Goal: Transaction & Acquisition: Purchase product/service

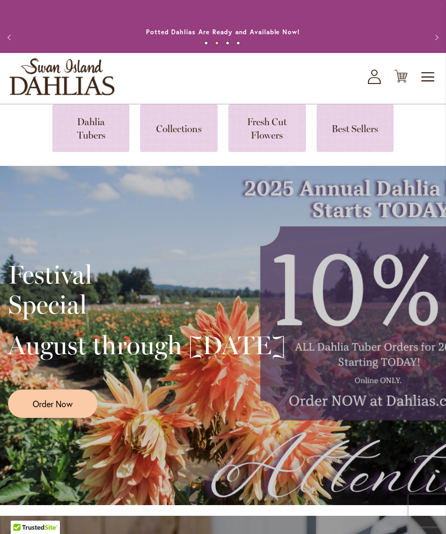
click at [94, 138] on link at bounding box center [91, 128] width 78 height 48
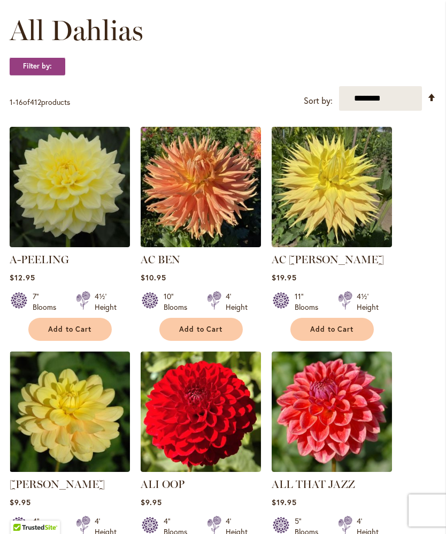
scroll to position [305, 0]
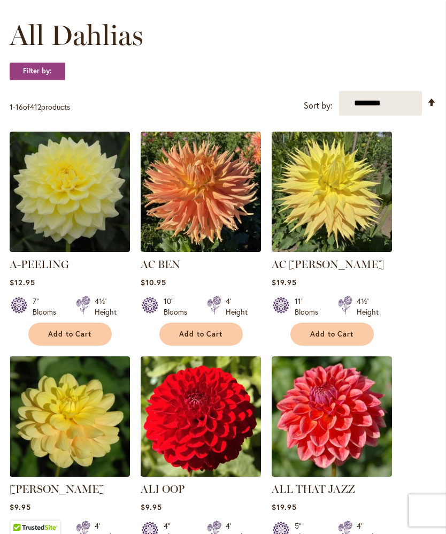
click at [406, 115] on select "**********" at bounding box center [380, 103] width 83 height 25
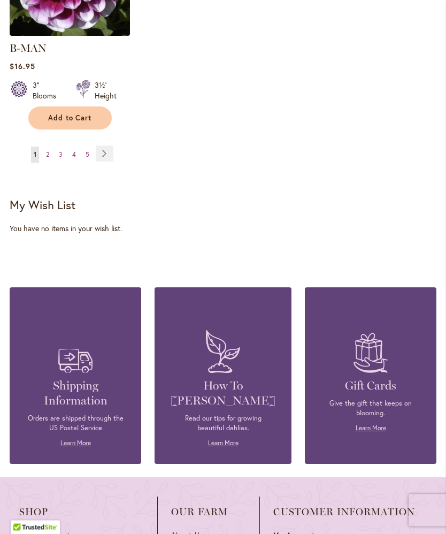
scroll to position [1610, 0]
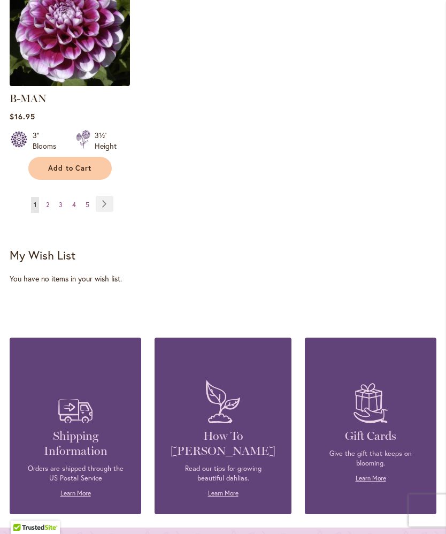
click at [112, 199] on link "Page Next" at bounding box center [105, 204] width 18 height 16
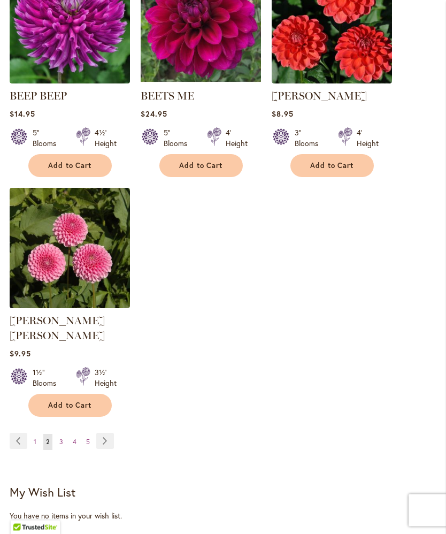
scroll to position [1376, 0]
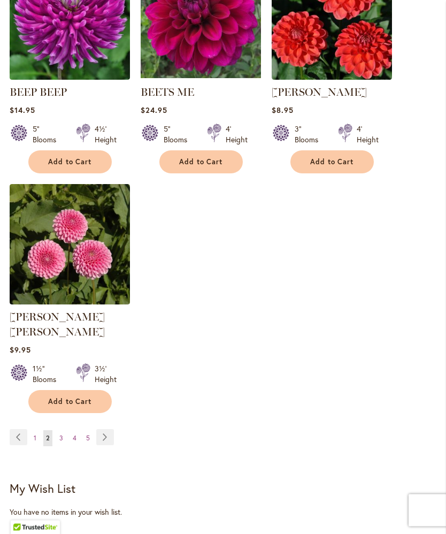
click at [108, 431] on link "Page Next" at bounding box center [105, 438] width 18 height 16
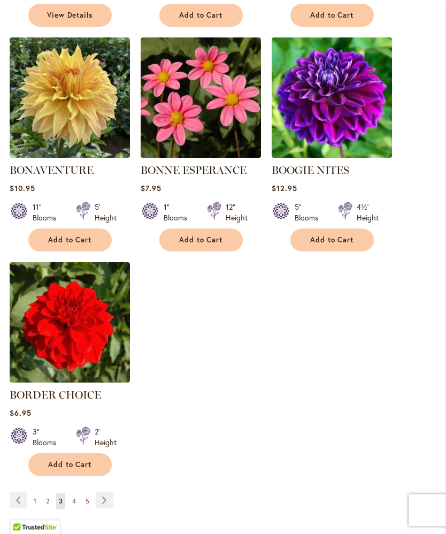
scroll to position [1298, 0]
click at [109, 508] on link "Page Next" at bounding box center [105, 500] width 18 height 16
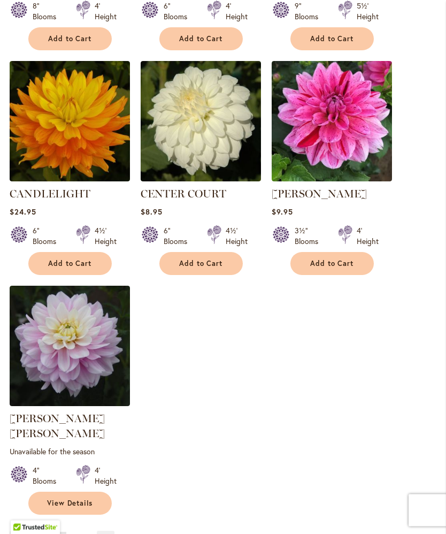
scroll to position [1291, 0]
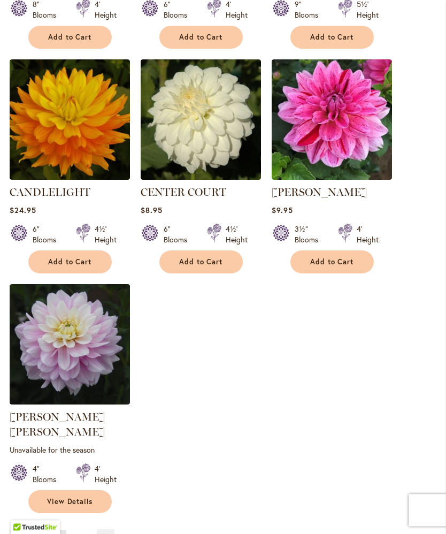
click at [110, 530] on link "Page Next" at bounding box center [106, 538] width 18 height 16
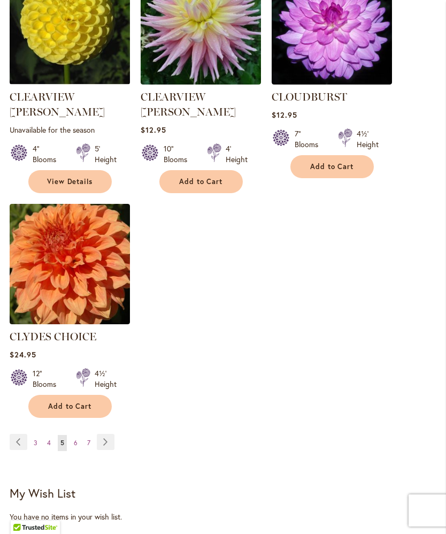
scroll to position [1400, 0]
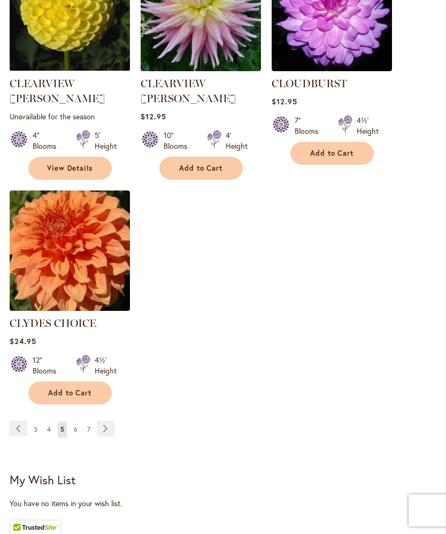
click at [112, 421] on link "Page Next" at bounding box center [106, 429] width 18 height 16
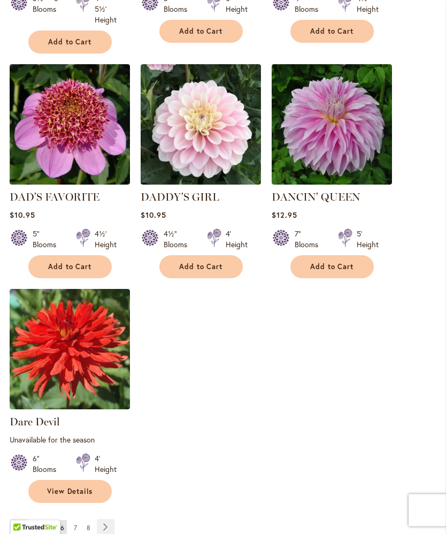
scroll to position [1318, 0]
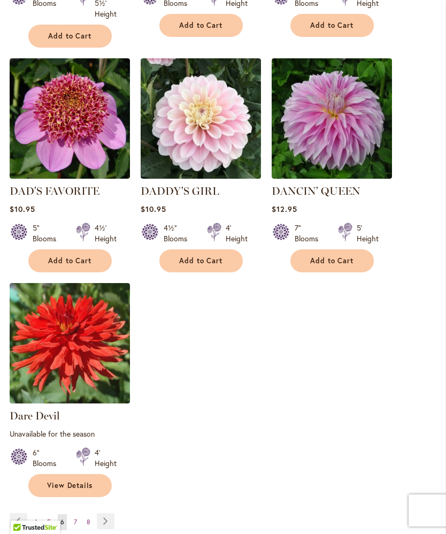
click at [112, 516] on link "Page Next" at bounding box center [106, 521] width 18 height 16
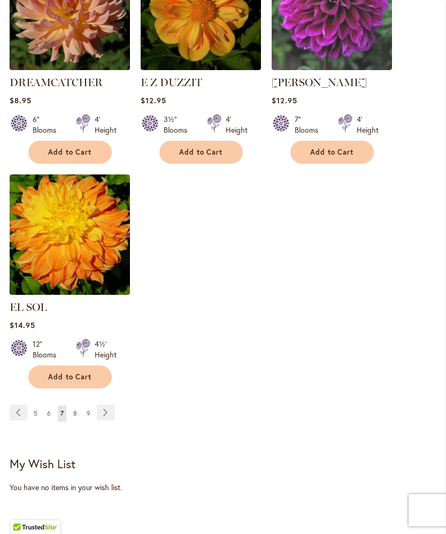
scroll to position [1401, 0]
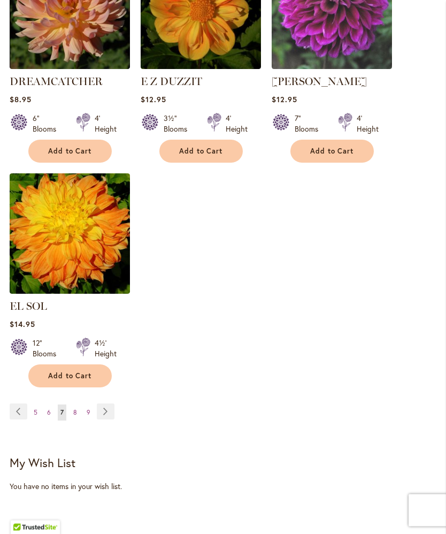
click at [109, 407] on link "Page Next" at bounding box center [106, 412] width 18 height 16
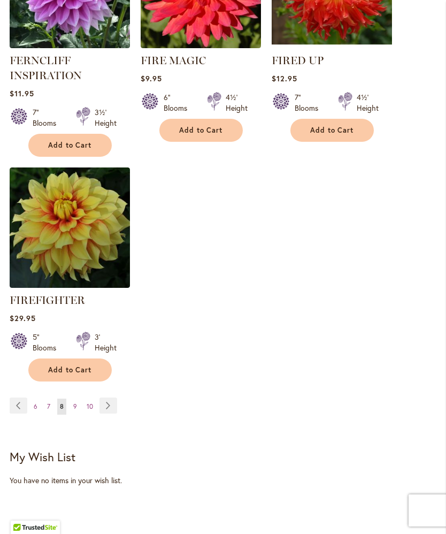
scroll to position [1446, 0]
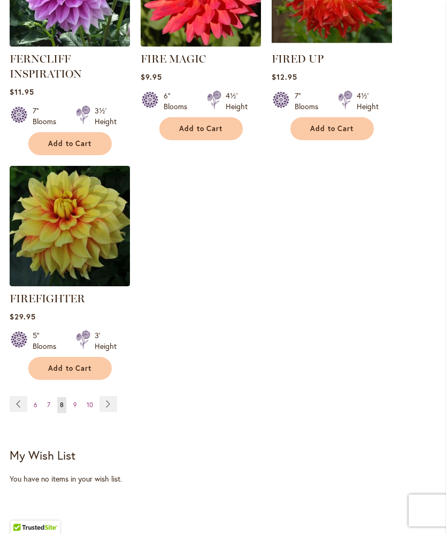
click at [111, 412] on link "Page Next" at bounding box center [109, 404] width 18 height 16
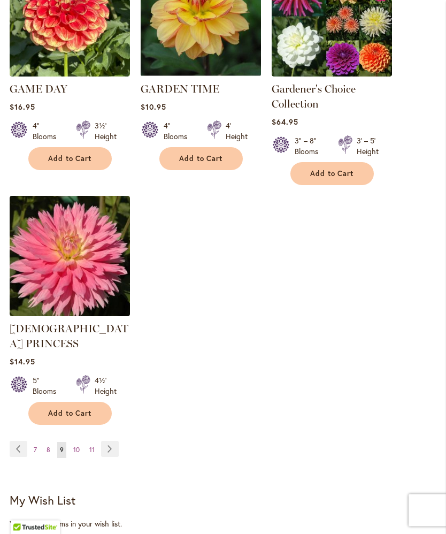
scroll to position [1467, 0]
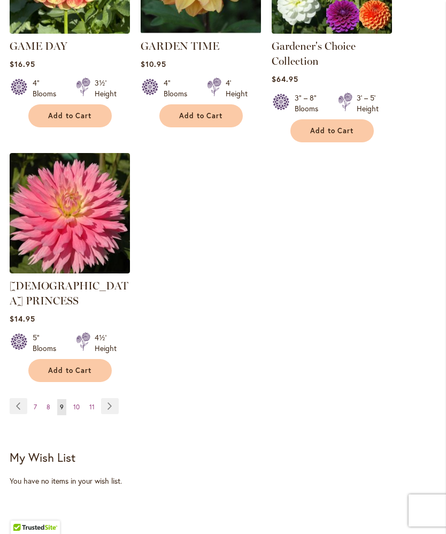
click at [112, 398] on link "Page Next" at bounding box center [110, 406] width 18 height 16
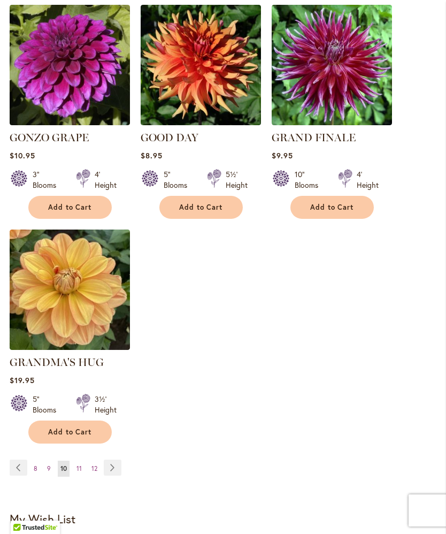
scroll to position [1384, 0]
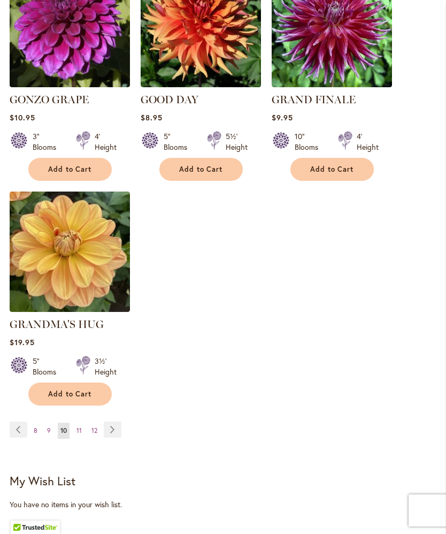
click at [117, 424] on link "Page Next" at bounding box center [113, 430] width 18 height 16
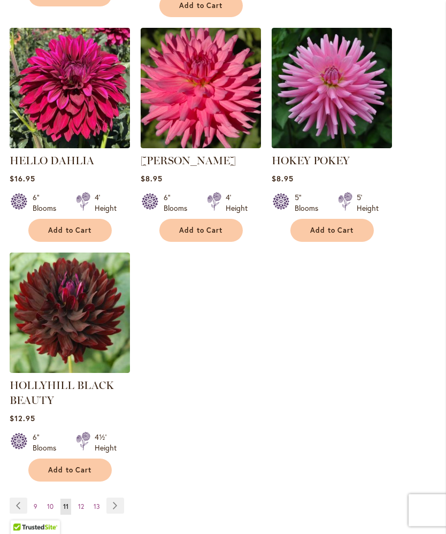
scroll to position [1350, 0]
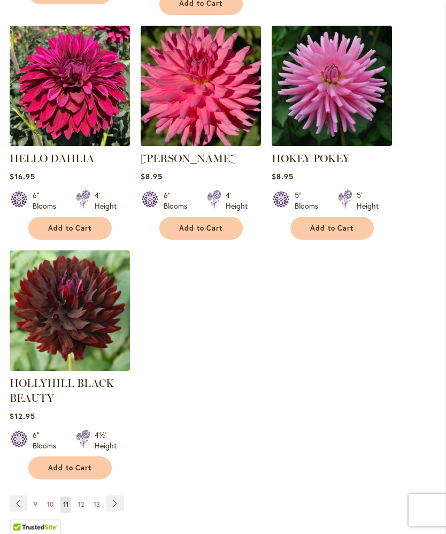
click at [122, 511] on link "Page Next" at bounding box center [115, 504] width 18 height 16
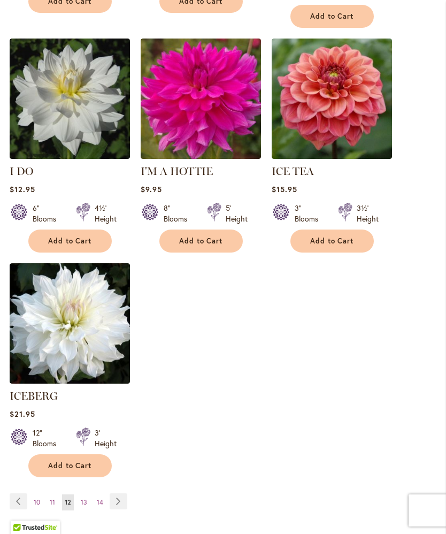
scroll to position [1315, 0]
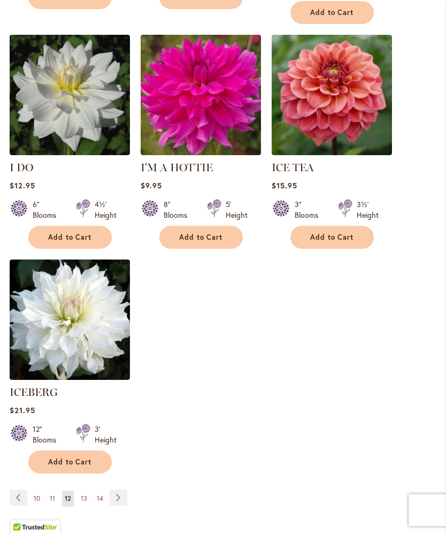
click at [124, 490] on link "Page Next" at bounding box center [119, 498] width 18 height 16
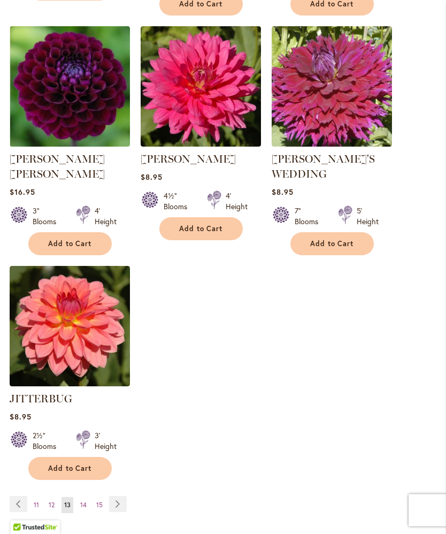
scroll to position [1336, 0]
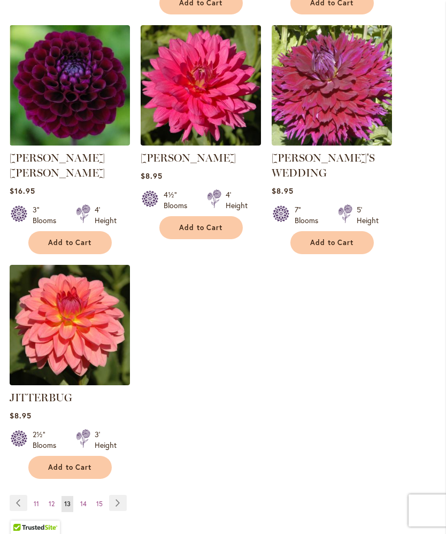
click at [123, 495] on link "Page Next" at bounding box center [118, 503] width 18 height 16
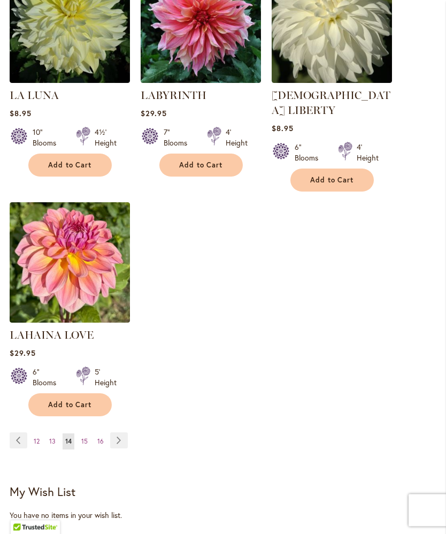
scroll to position [1373, 0]
click at [119, 438] on link "Page Next" at bounding box center [119, 440] width 18 height 16
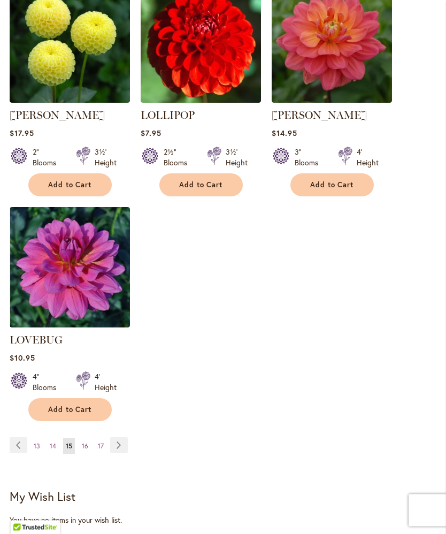
scroll to position [1383, 0]
click at [126, 437] on link "Page Next" at bounding box center [119, 445] width 18 height 16
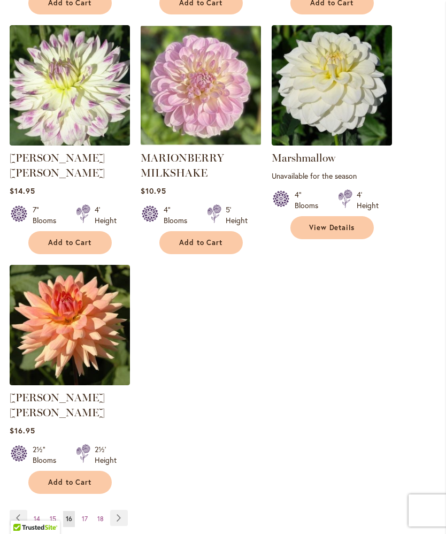
scroll to position [1328, 0]
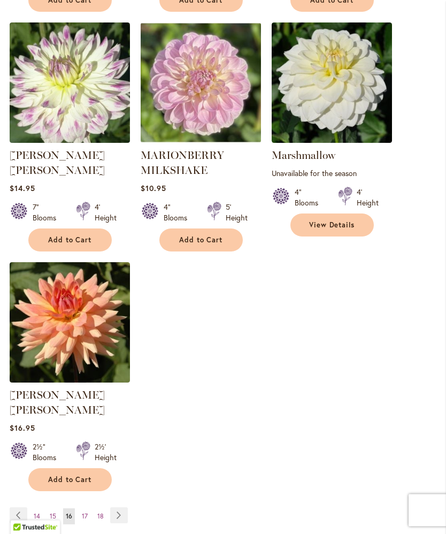
click at [125, 508] on link "Page Next" at bounding box center [119, 516] width 18 height 16
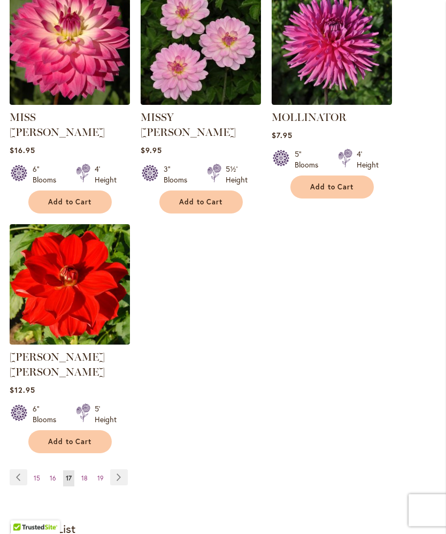
scroll to position [1351, 0]
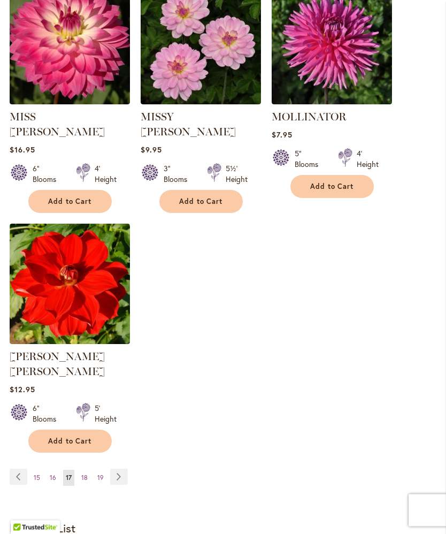
click at [126, 469] on link "Page Next" at bounding box center [119, 477] width 18 height 16
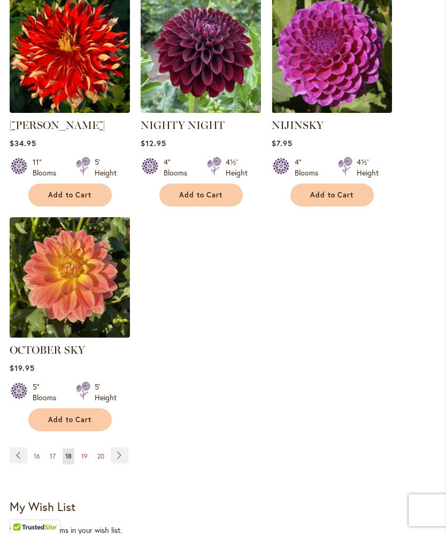
scroll to position [1343, 0]
click at [124, 463] on link "Page Next" at bounding box center [120, 455] width 18 height 16
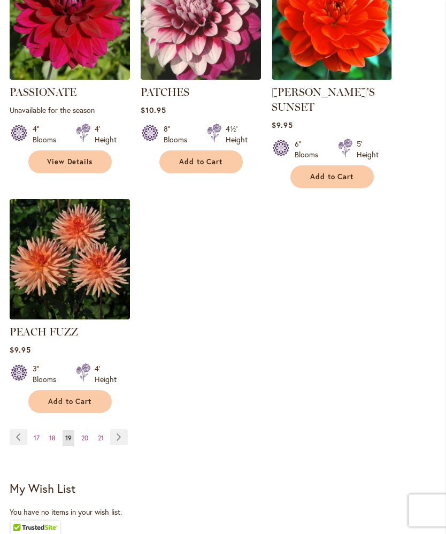
scroll to position [1420, 0]
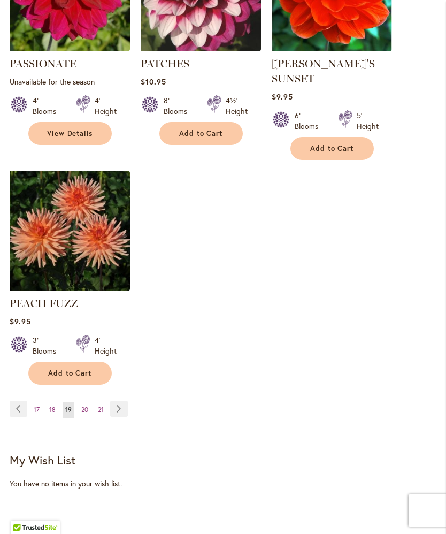
click at [125, 403] on link "Page Next" at bounding box center [119, 409] width 18 height 16
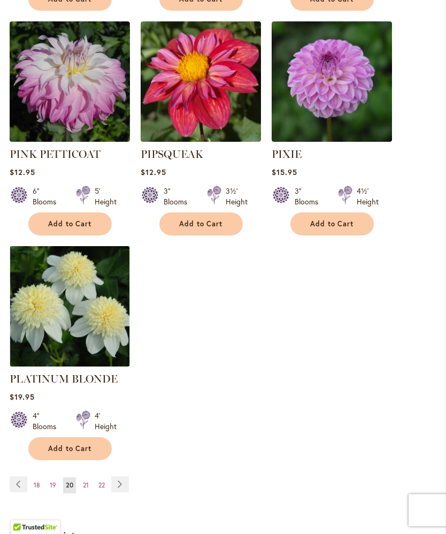
scroll to position [1359, 0]
click at [127, 476] on link "Page Next" at bounding box center [120, 484] width 18 height 16
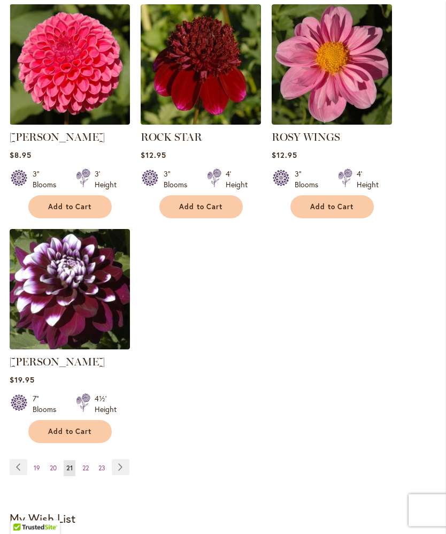
scroll to position [1346, 0]
click at [128, 475] on link "Page Next" at bounding box center [121, 467] width 18 height 16
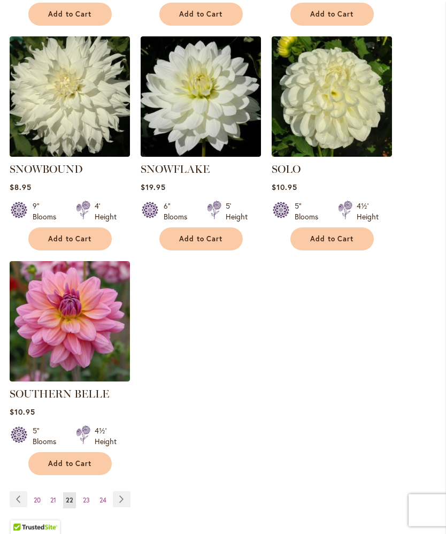
scroll to position [1315, 0]
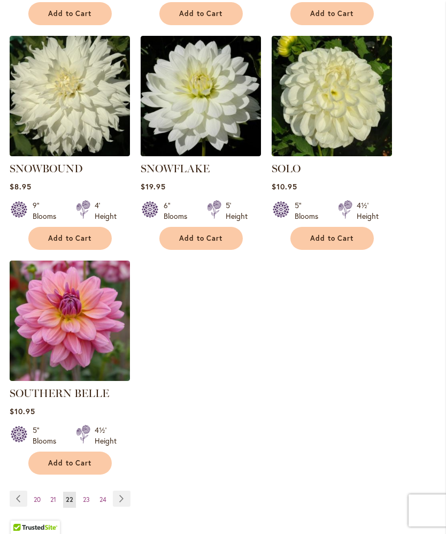
click at [129, 494] on link "Page Next" at bounding box center [122, 499] width 18 height 16
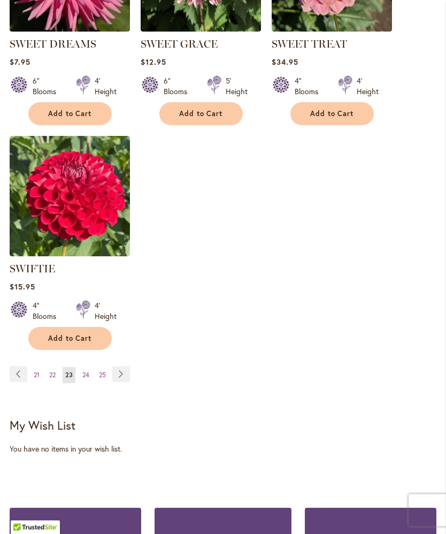
scroll to position [1444, 0]
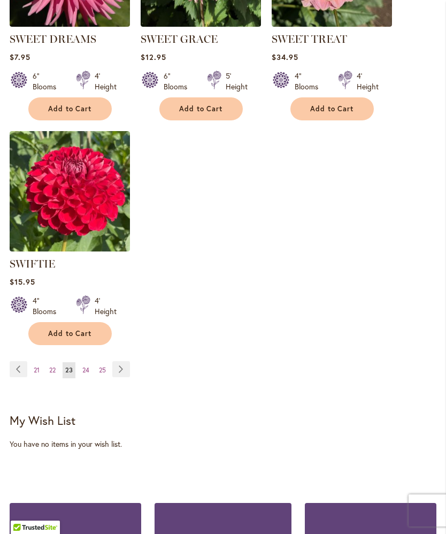
click at [126, 377] on link "Page Next" at bounding box center [121, 369] width 18 height 16
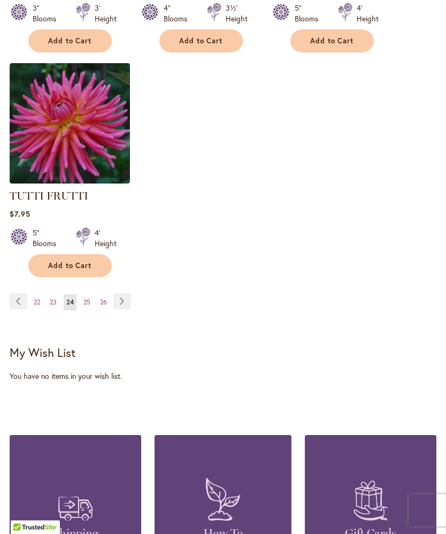
scroll to position [1513, 0]
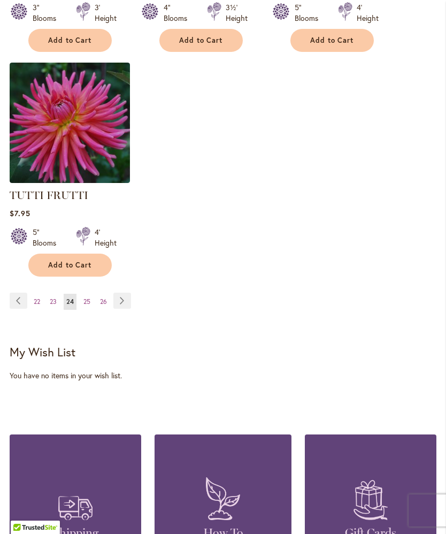
click at [126, 296] on link "Page Next" at bounding box center [122, 301] width 18 height 16
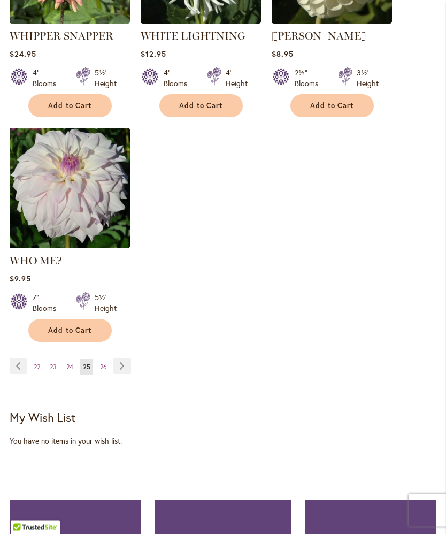
scroll to position [1447, 0]
click at [128, 358] on link "Page Next" at bounding box center [122, 366] width 18 height 16
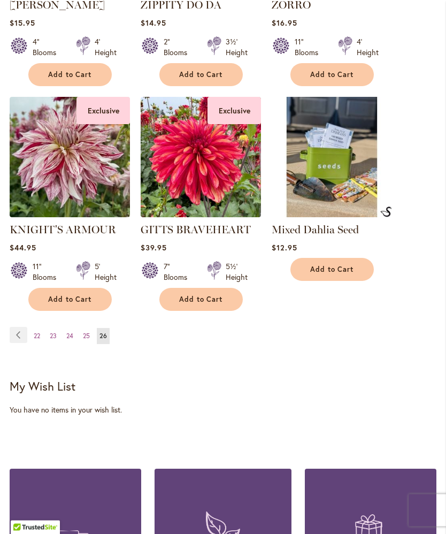
scroll to position [1014, 0]
